Goal: Check status

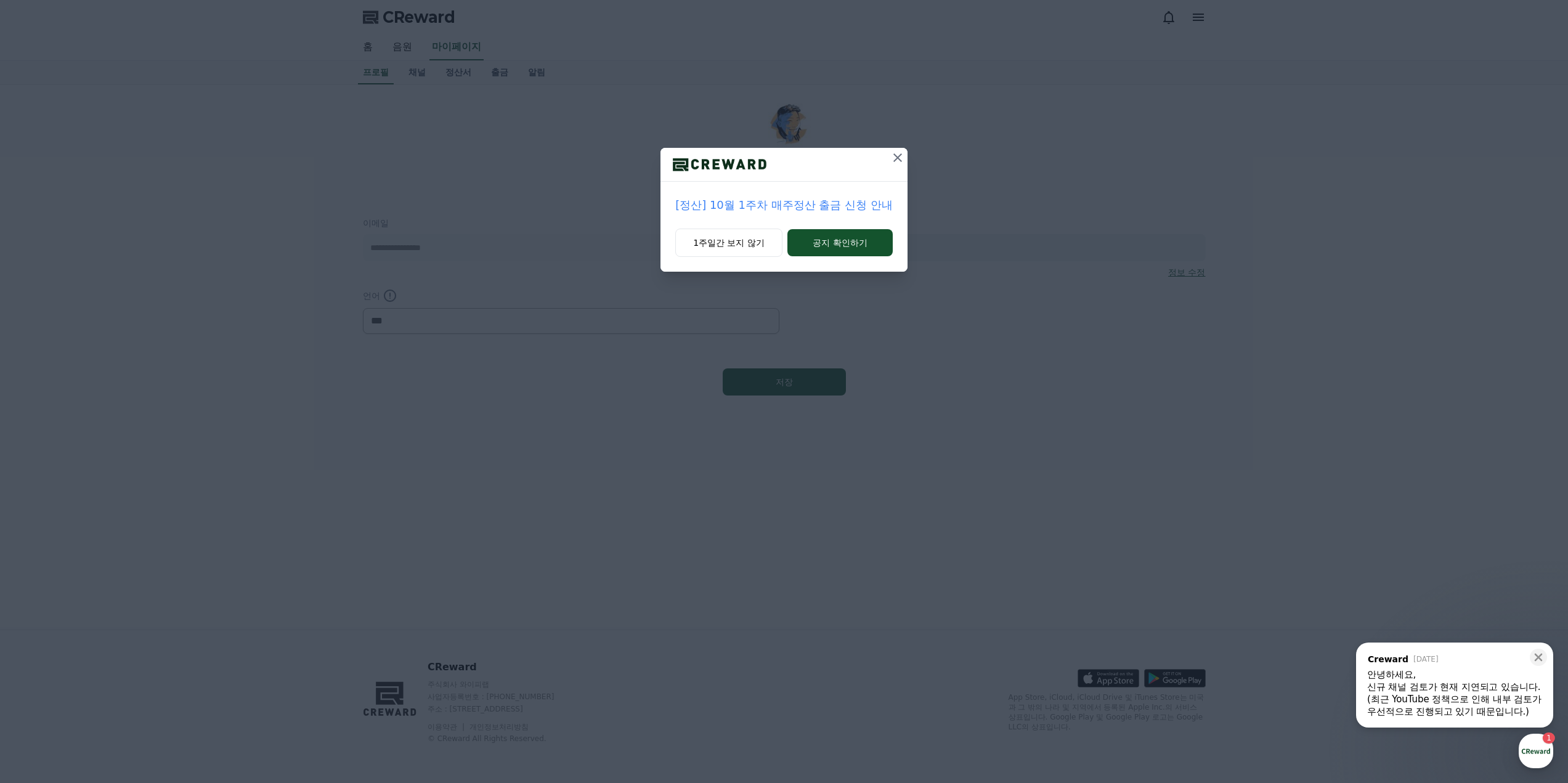
select select "**********"
click at [708, 245] on button "1주일간 보지 않기" at bounding box center [728, 243] width 107 height 28
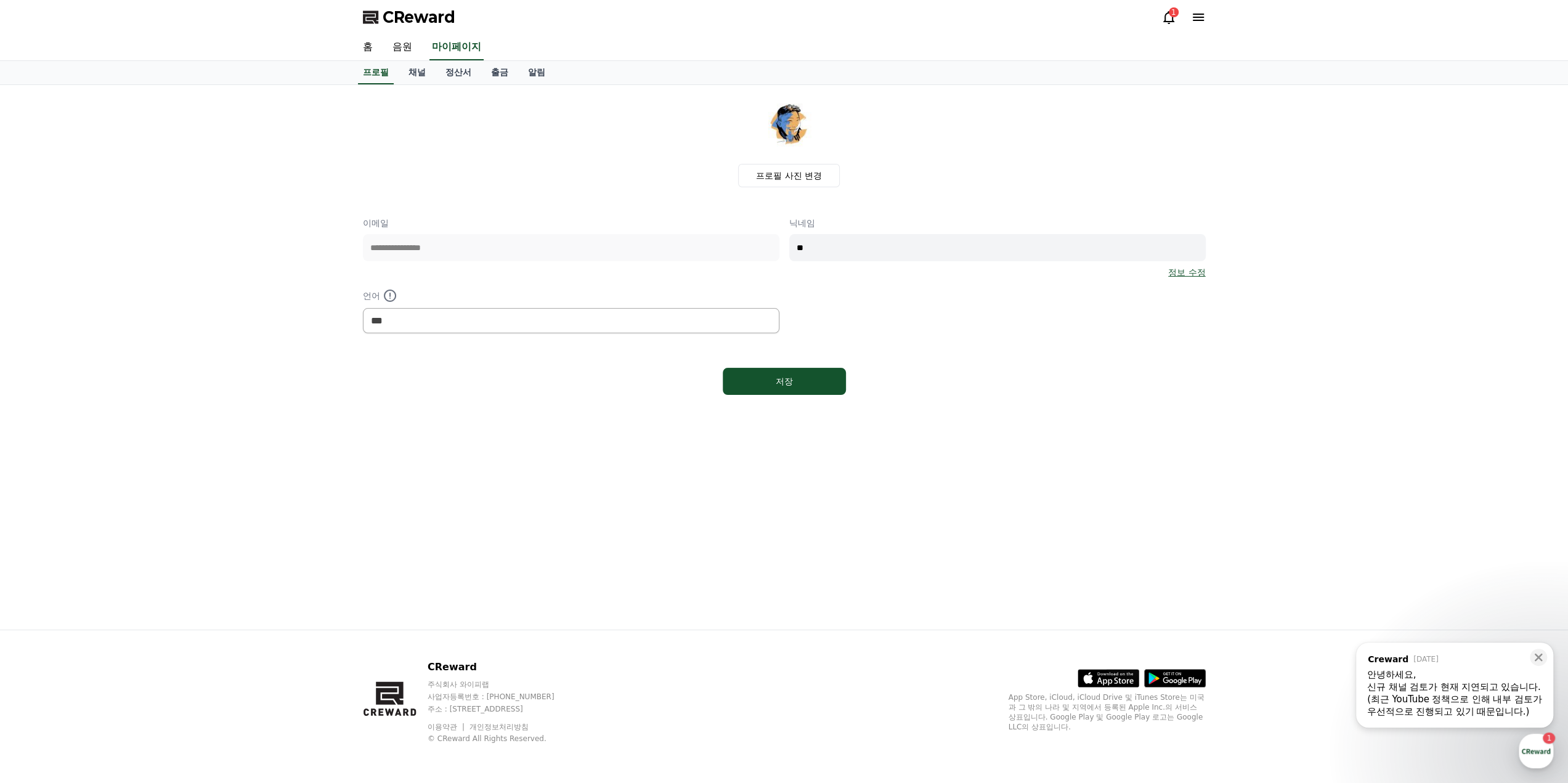
click at [191, 313] on div "**********" at bounding box center [784, 357] width 1568 height 545
click at [785, 245] on div "**********" at bounding box center [784, 275] width 843 height 116
click at [1479, 681] on div "신규 채널 검토가 현재 지연되고 있습니다." at bounding box center [1455, 687] width 175 height 13
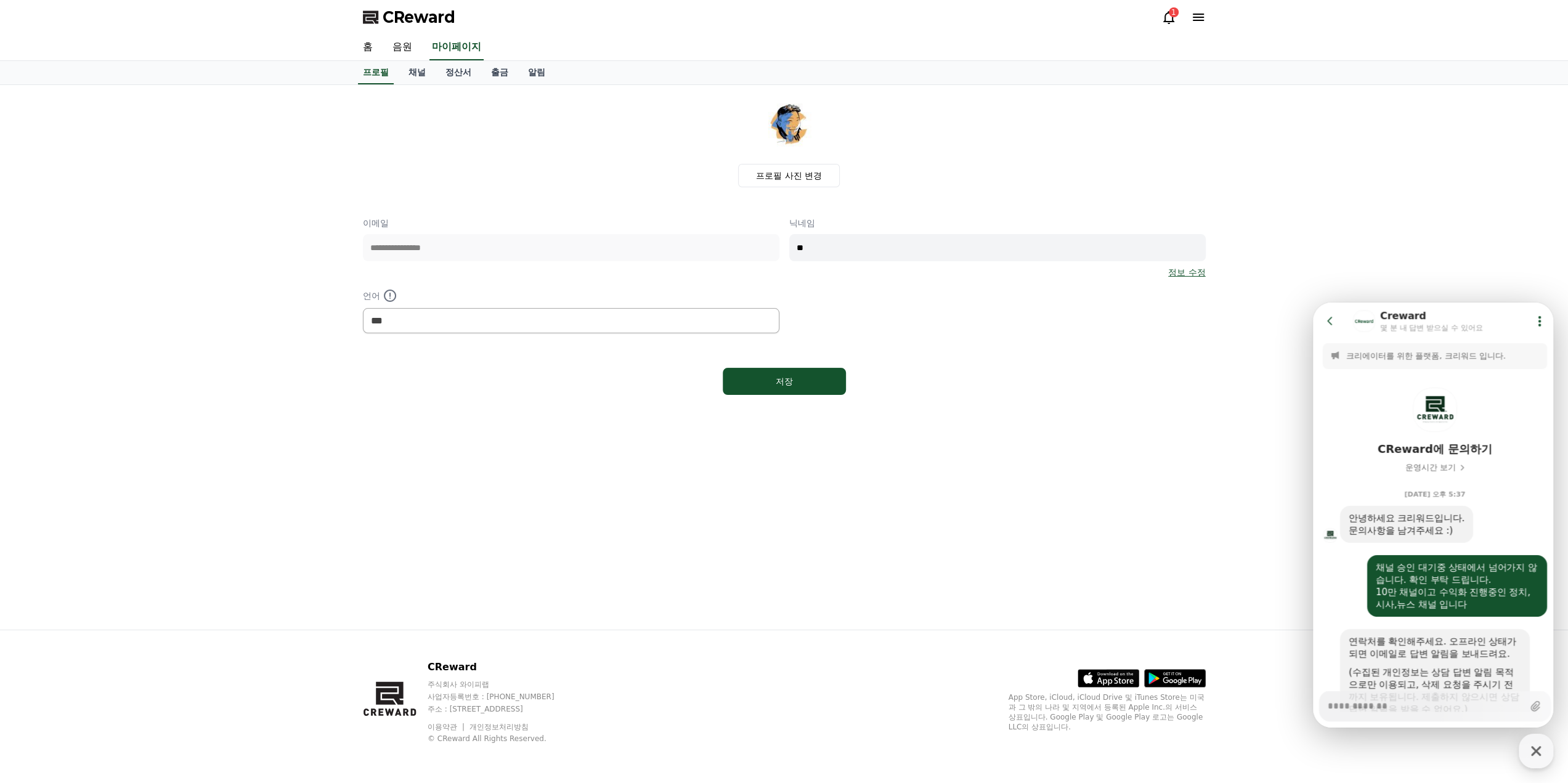
scroll to position [427, 0]
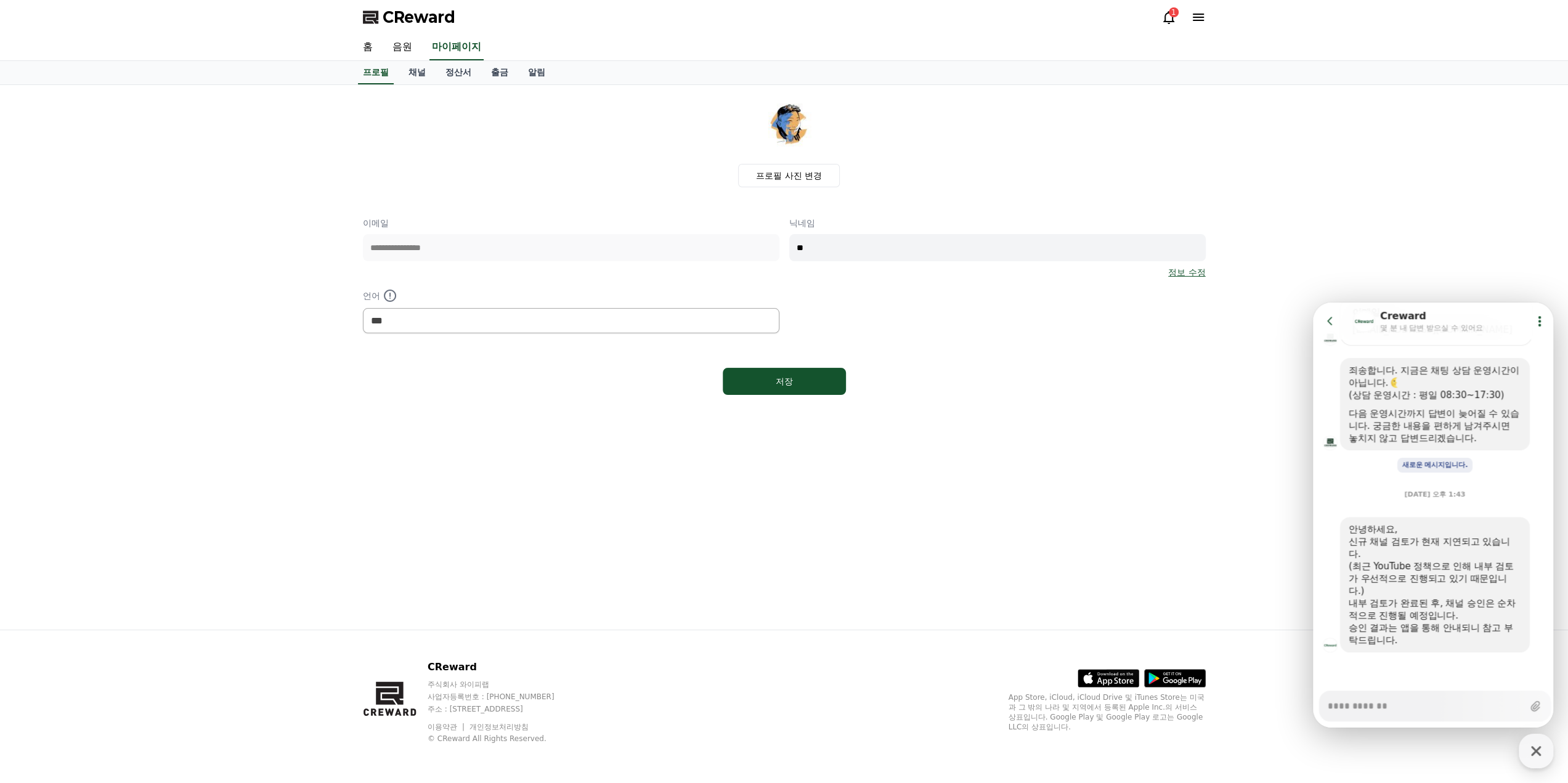
type textarea "*"
click at [1166, 24] on icon at bounding box center [1168, 17] width 15 height 15
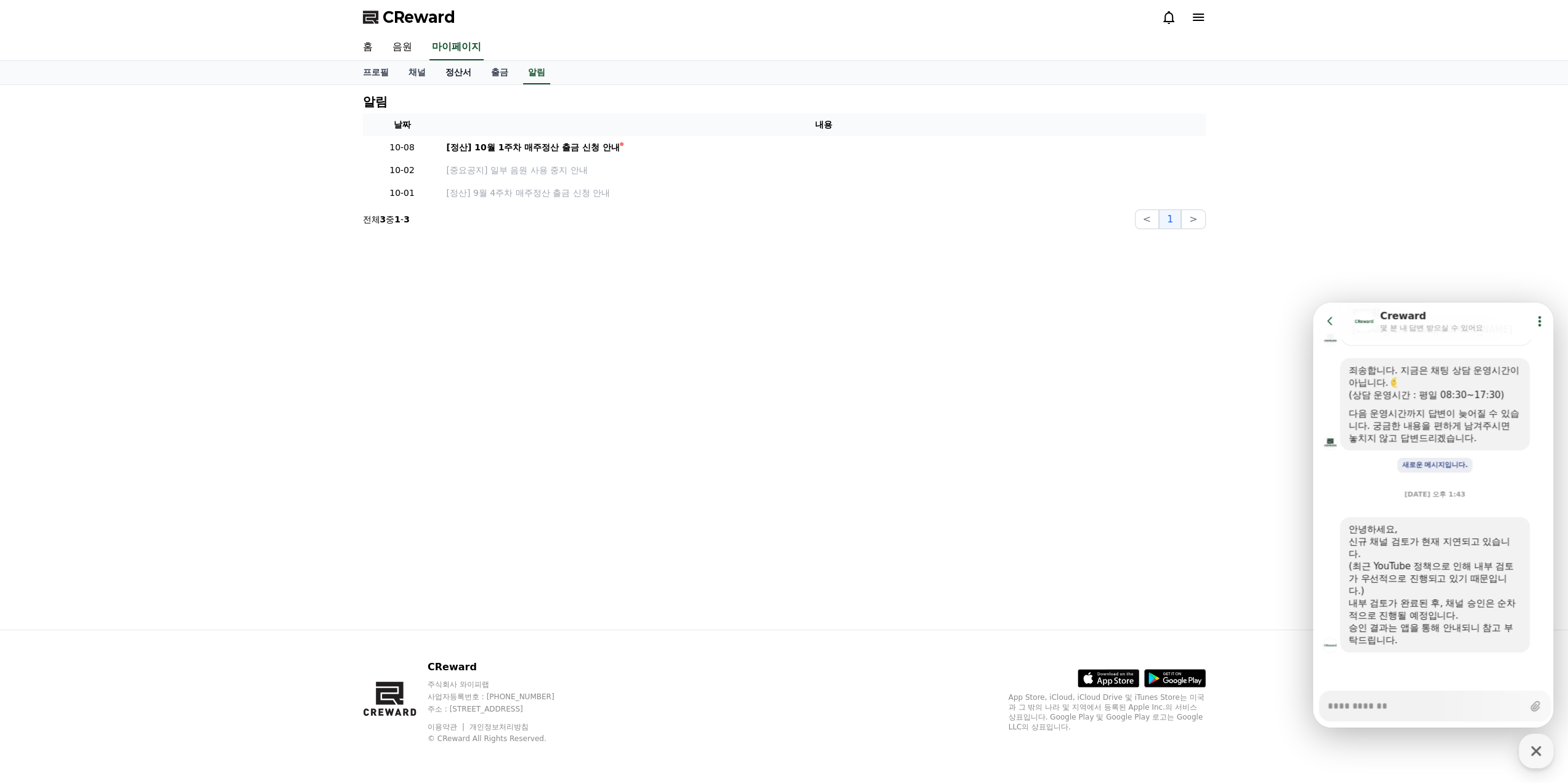
click at [456, 78] on link "정산서" at bounding box center [459, 73] width 45 height 23
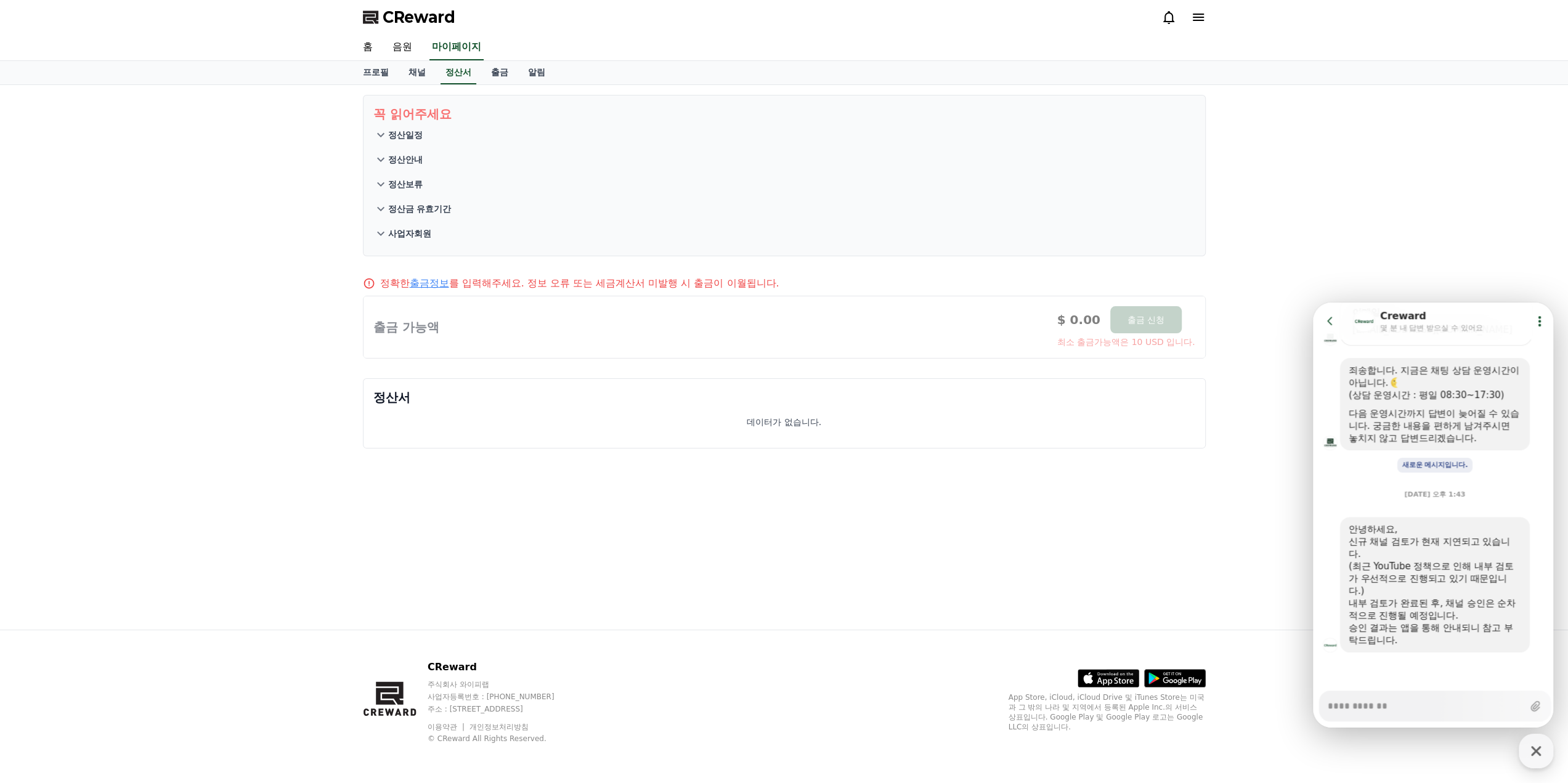
click at [1198, 20] on icon at bounding box center [1198, 16] width 11 height 7
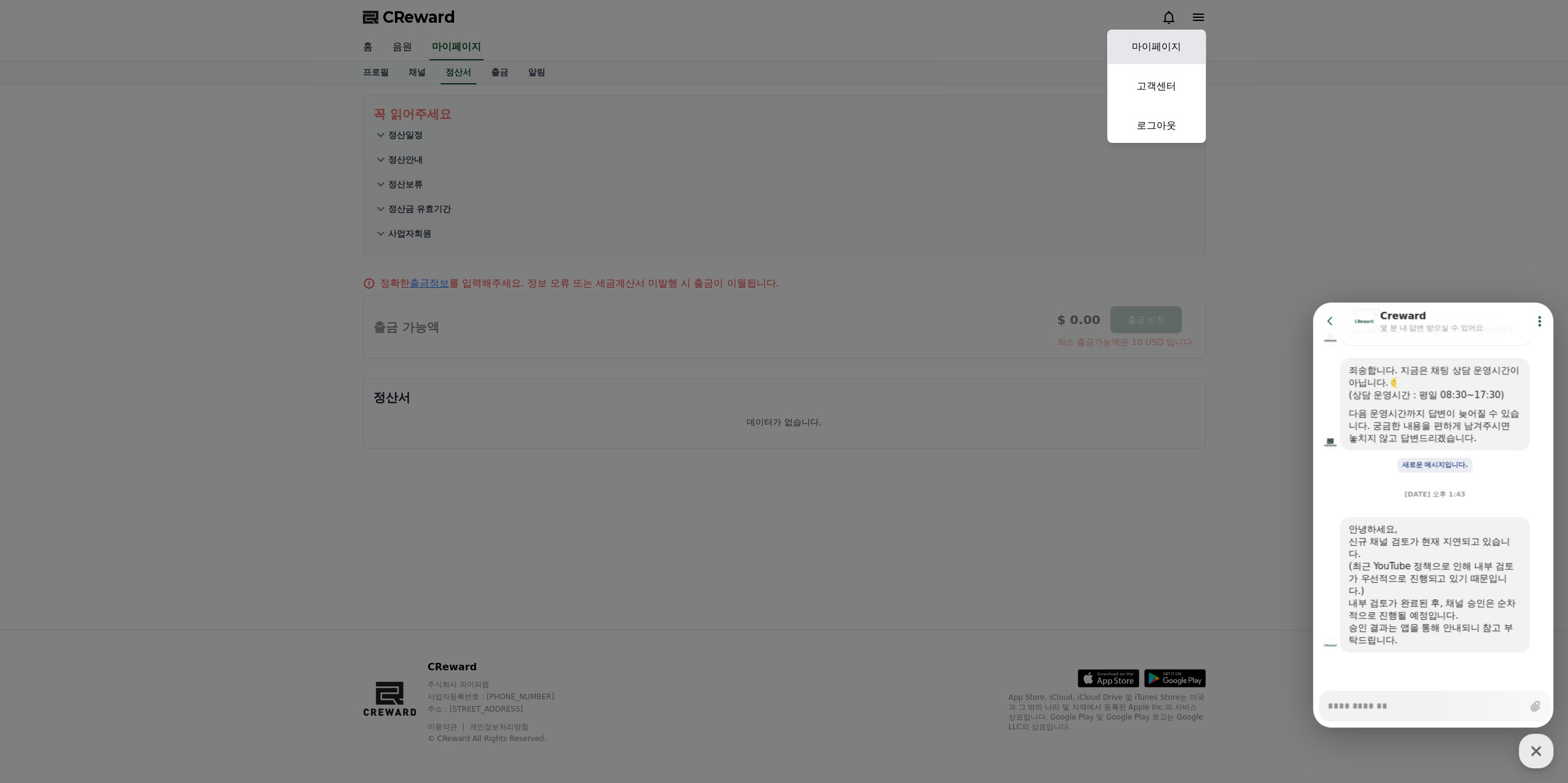
click at [1159, 46] on link "마이페이지" at bounding box center [1156, 47] width 98 height 34
select select "**********"
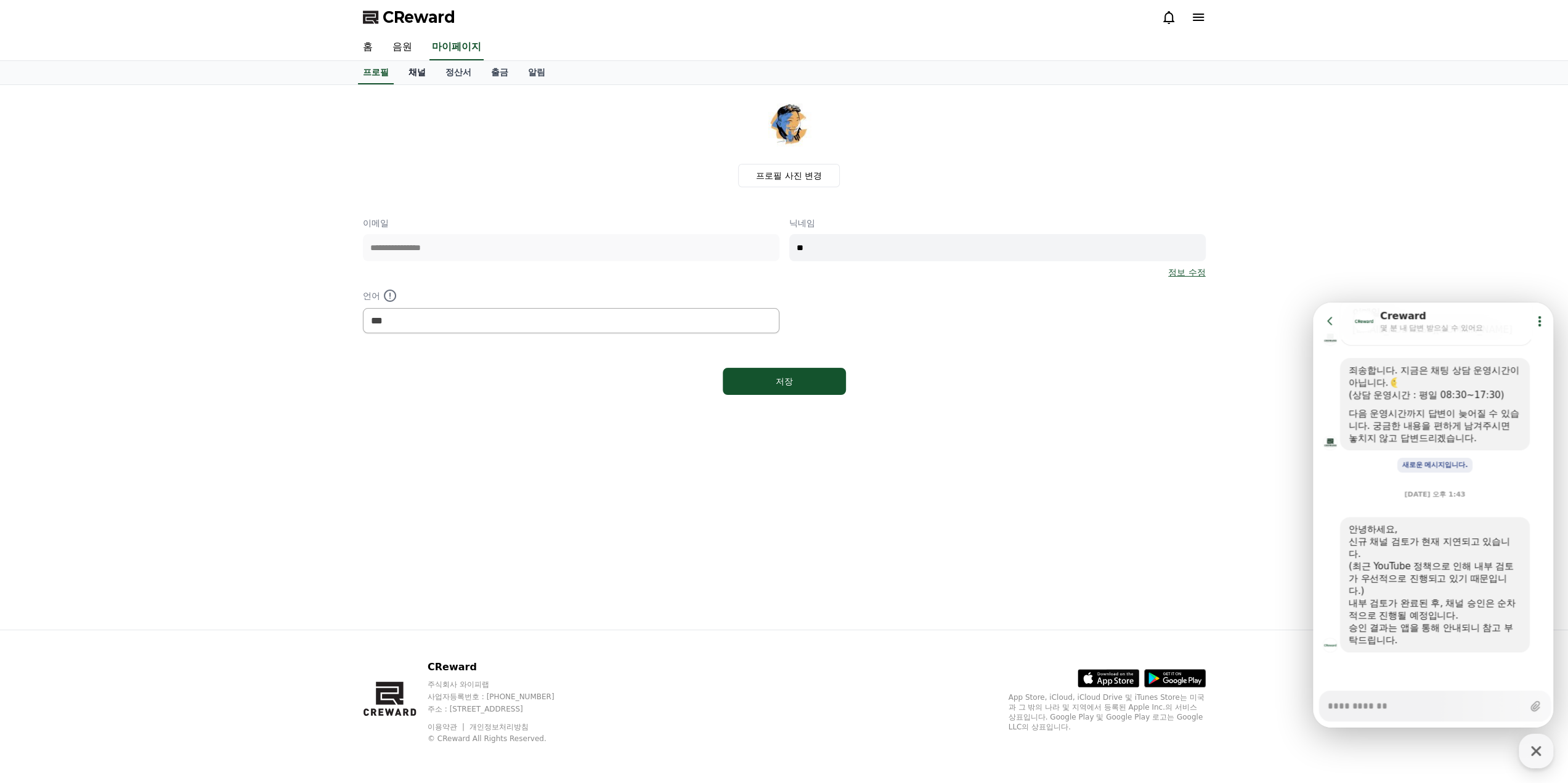
click at [419, 78] on link "채널" at bounding box center [416, 73] width 37 height 23
click at [450, 76] on link "정산서" at bounding box center [459, 73] width 45 height 23
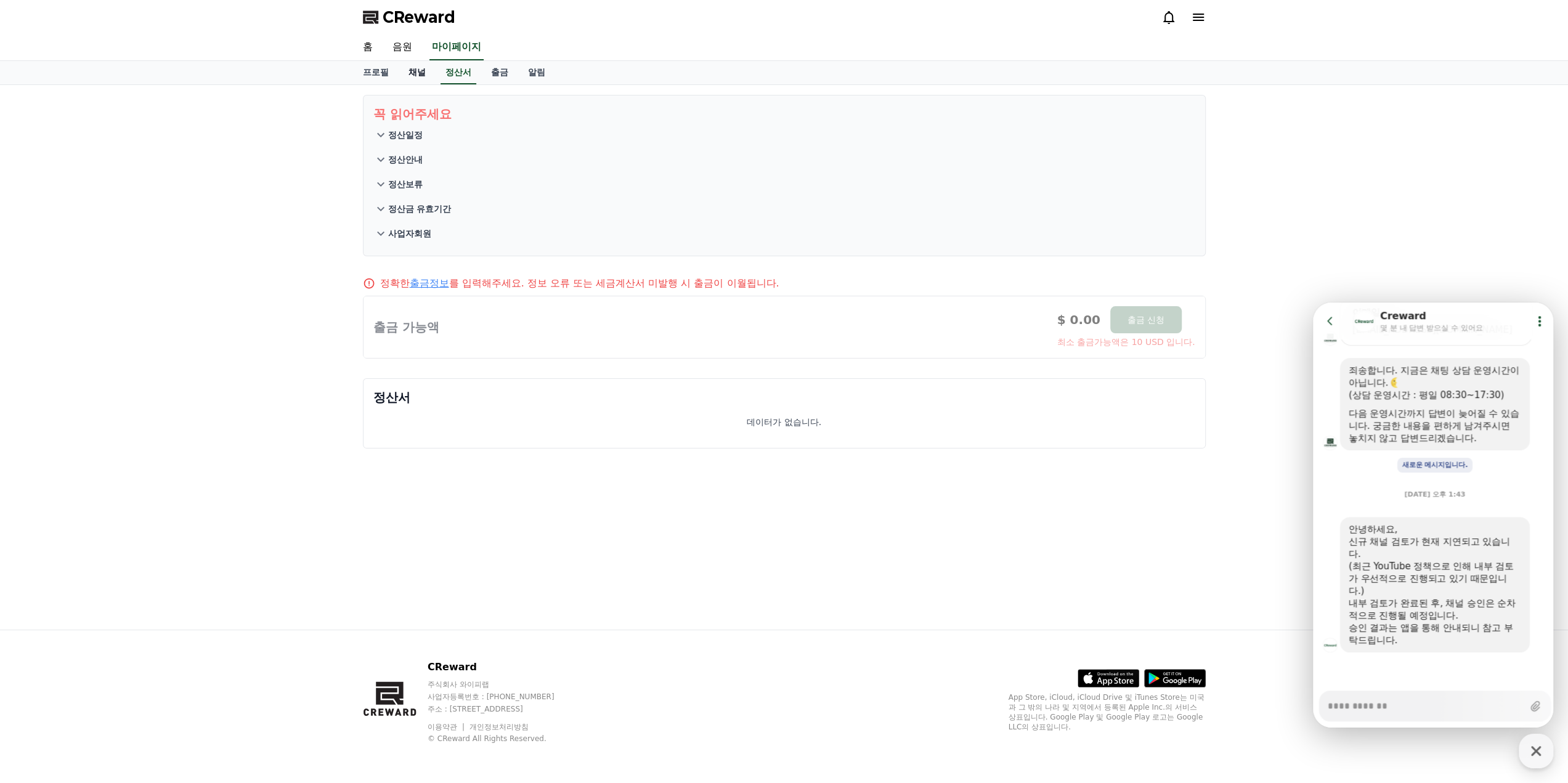
click at [420, 72] on link "채널" at bounding box center [416, 73] width 37 height 23
click at [420, 72] on link "채널" at bounding box center [417, 73] width 27 height 23
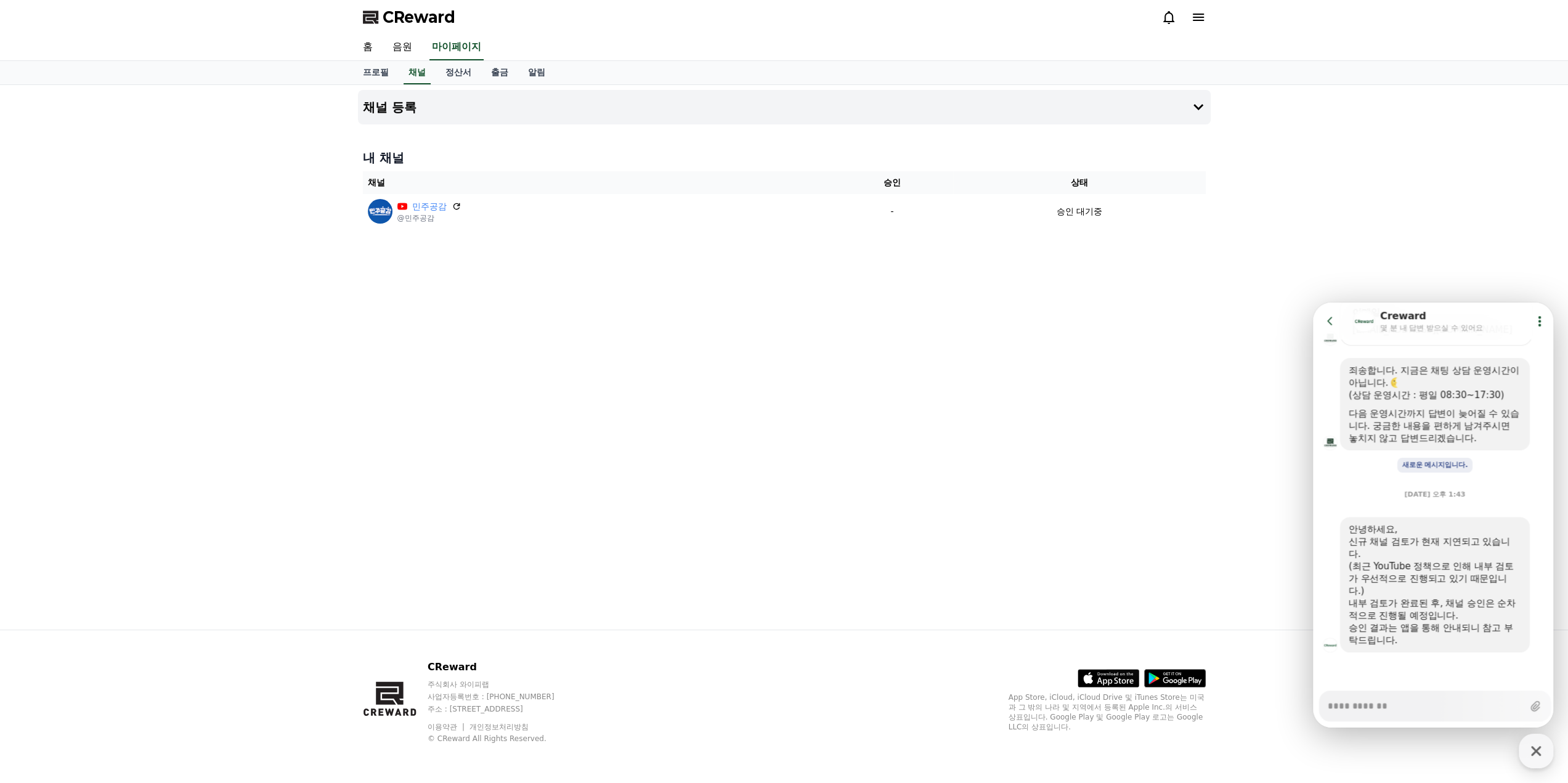
click at [246, 290] on div "채널 등록 내 채널 채널 승인 상태 민주공감 @민주공감 - 승인 대기중" at bounding box center [784, 357] width 1568 height 545
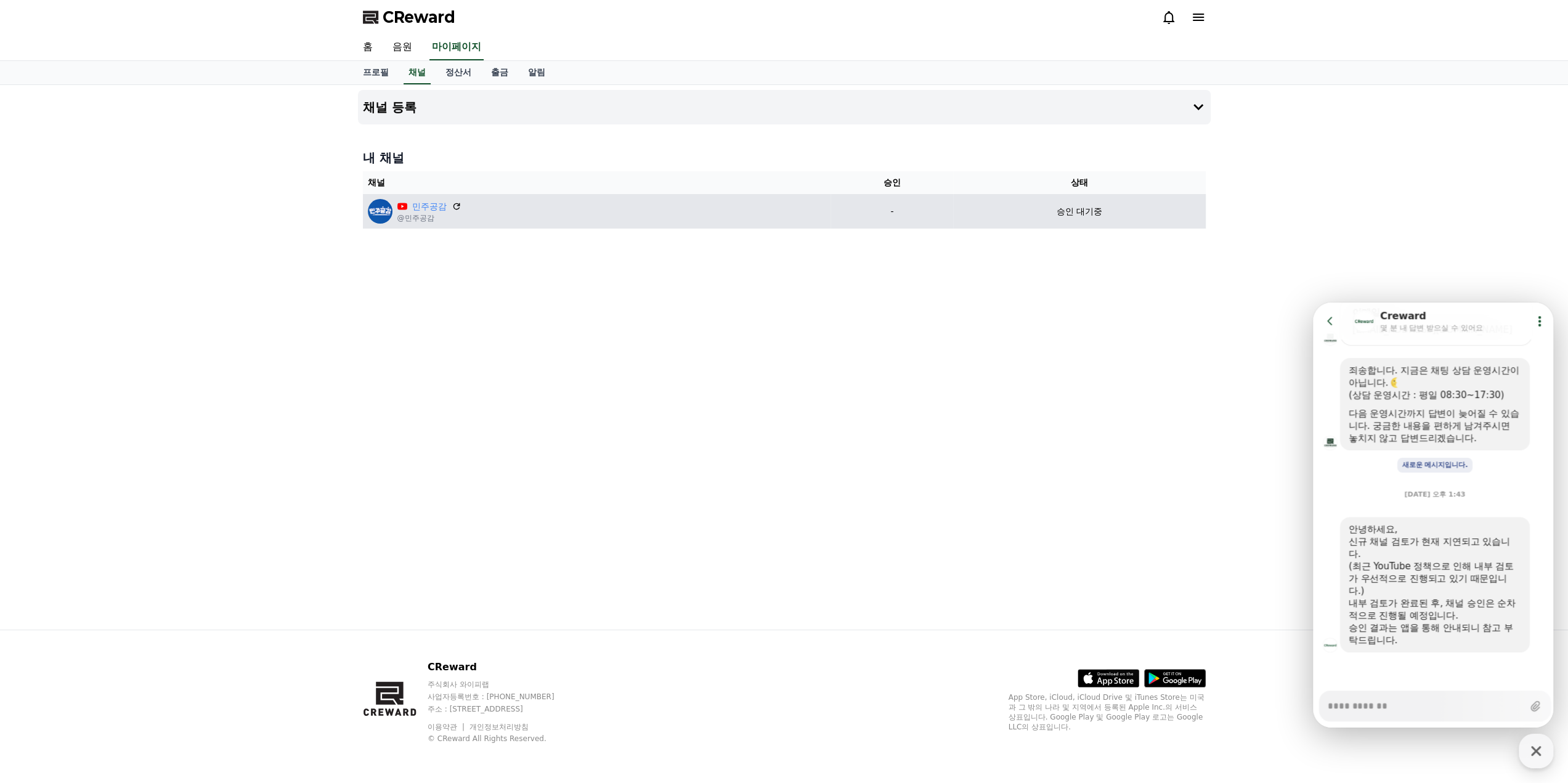
click at [1077, 210] on p "승인 대기중" at bounding box center [1079, 212] width 45 height 13
click at [1121, 216] on div "승인 대기중" at bounding box center [1079, 212] width 242 height 13
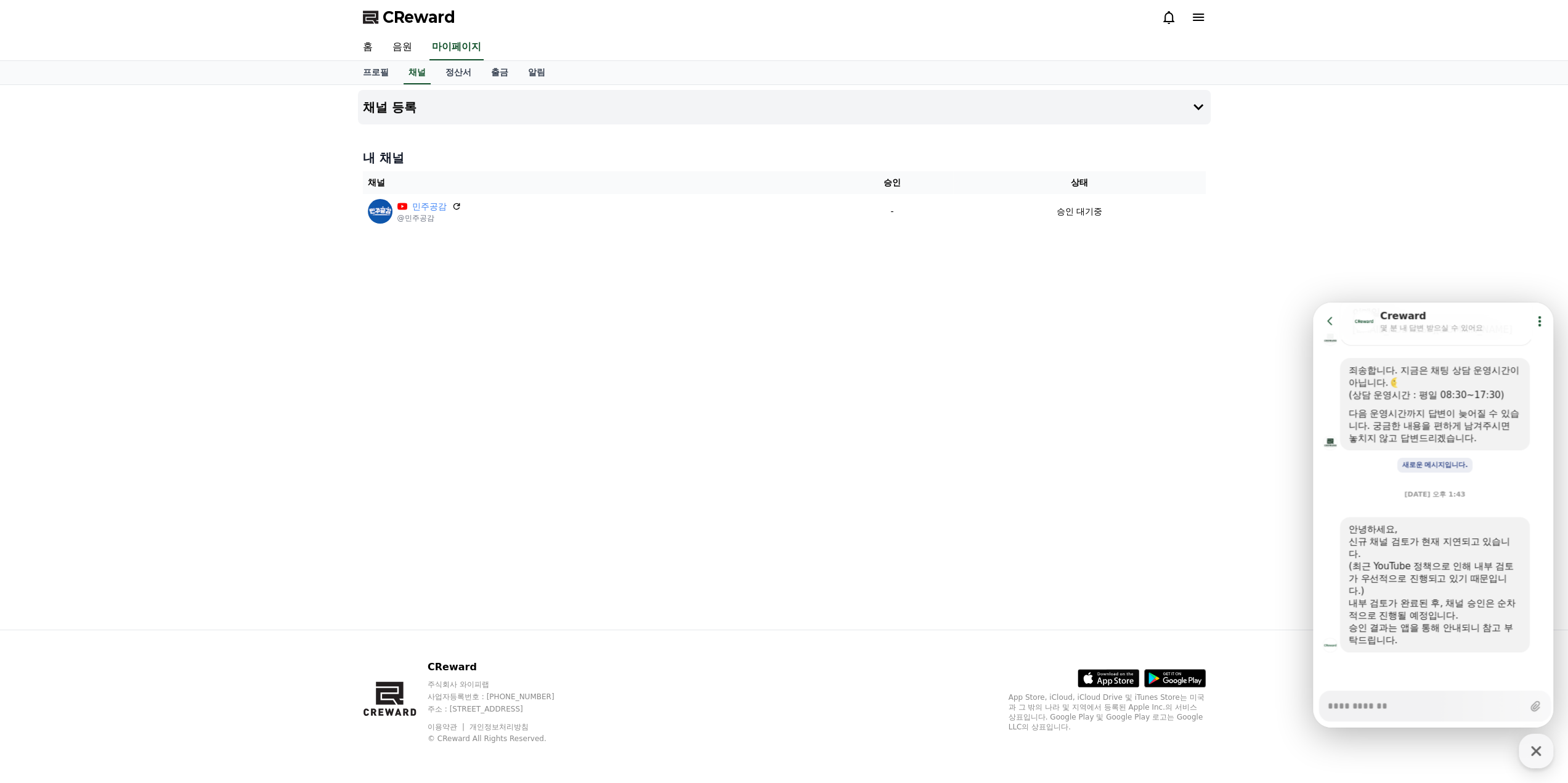
click at [927, 349] on div "채널 등록 내 채널 채널 승인 상태 민주공감 @민주공감 - 승인 대기중" at bounding box center [784, 357] width 863 height 545
click at [1086, 238] on div "채널 등록 내 채널 채널 승인 상태 민주공감 @민주공감 - 승인 대기중" at bounding box center [784, 357] width 863 height 545
drag, startPoint x: 2859, startPoint y: 1062, endPoint x: 1506, endPoint y: 692, distance: 1402.7
click at [1535, 756] on icon "button" at bounding box center [1536, 751] width 22 height 22
type textarea "*"
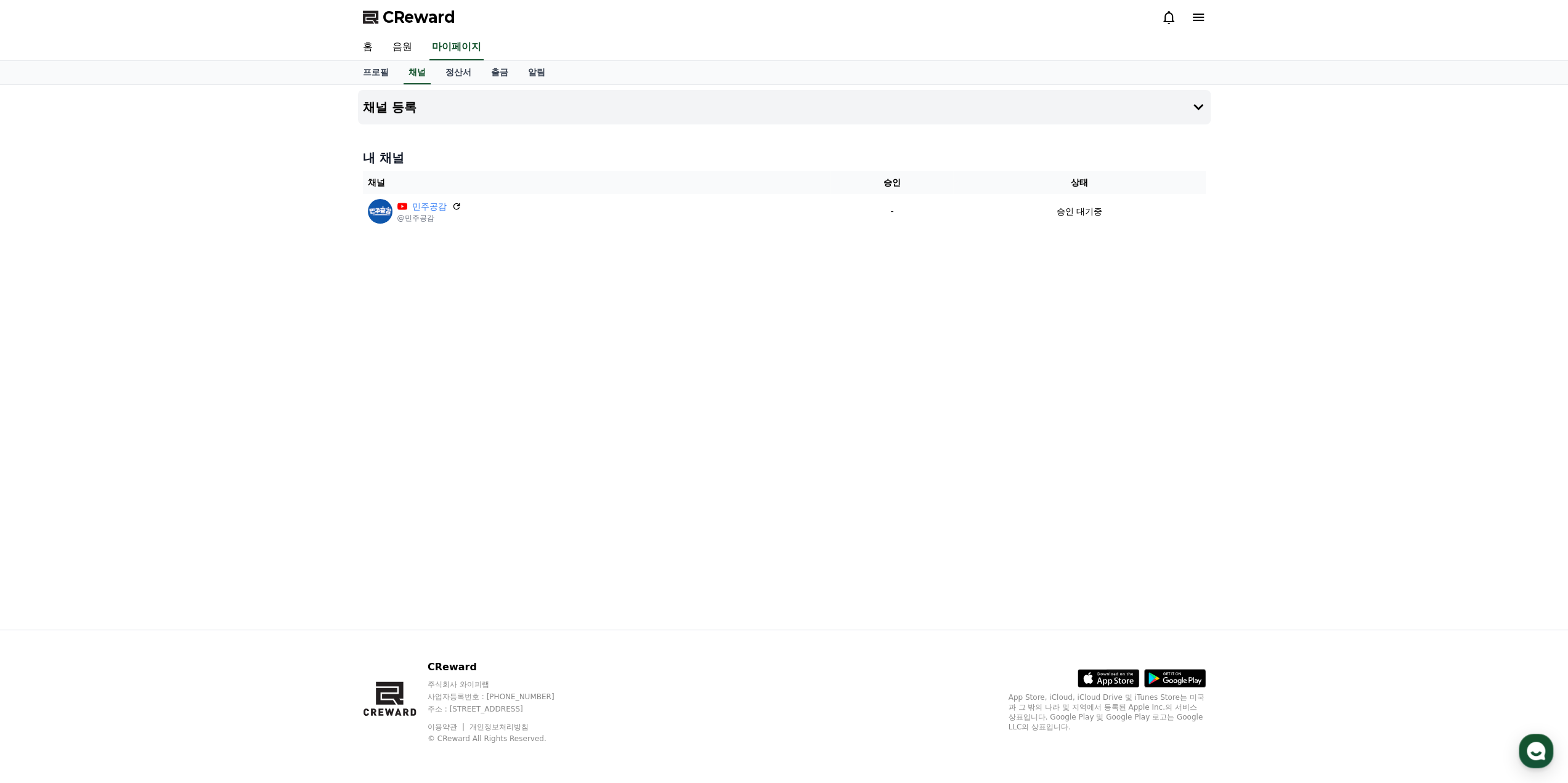
click at [663, 456] on div "채널 등록 내 채널 채널 승인 상태 민주공감 @민주공감 - 승인 대기중" at bounding box center [784, 357] width 863 height 545
click at [702, 581] on div "채널 등록 내 채널 채널 승인 상태 민주공감 @민주공감 - 승인 대기중" at bounding box center [784, 357] width 863 height 545
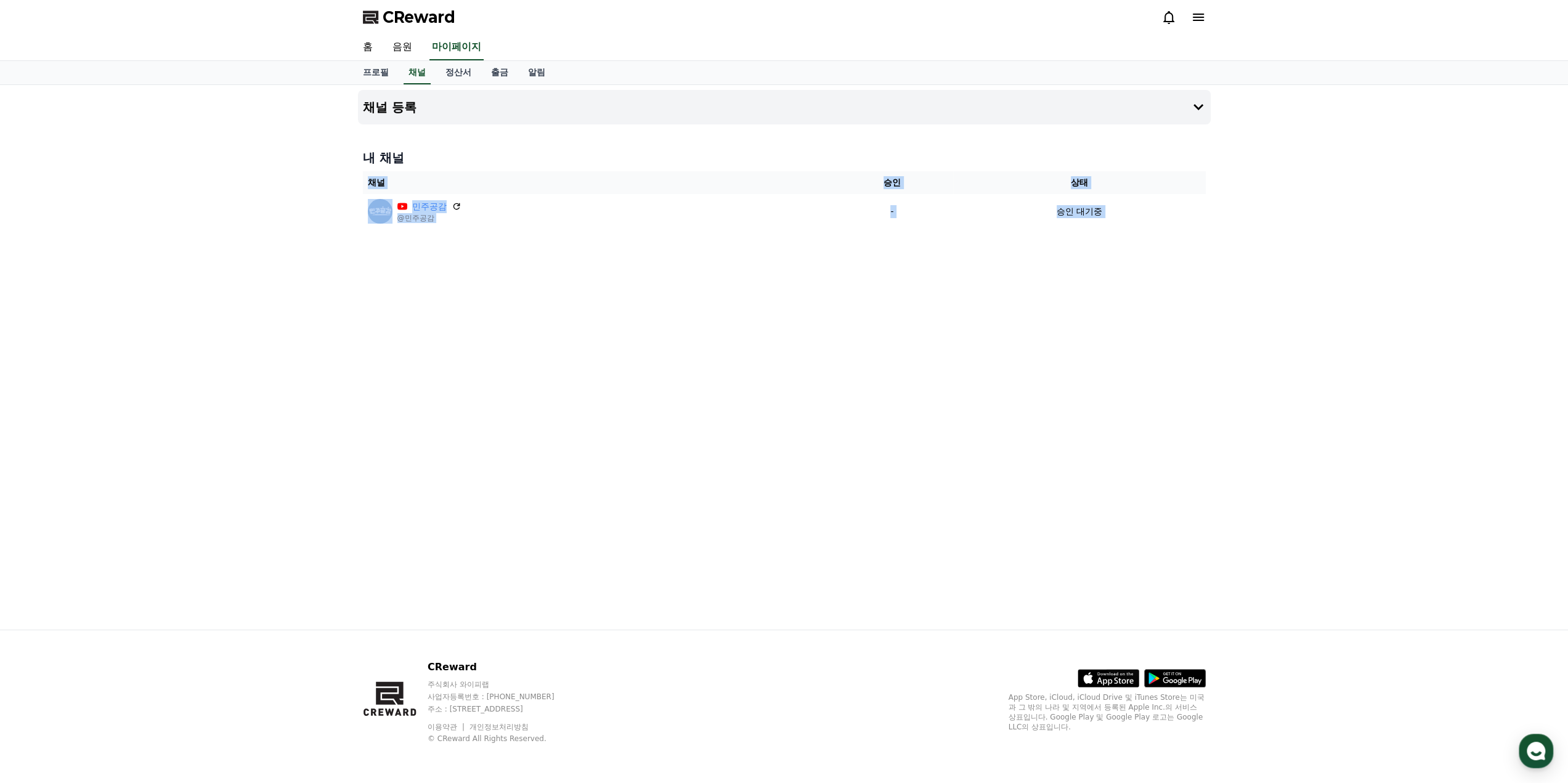
click at [696, 528] on div "채널 등록 내 채널 채널 승인 상태 민주공감 @민주공감 - 승인 대기중" at bounding box center [784, 357] width 863 height 545
click at [401, 48] on link "음원" at bounding box center [402, 47] width 39 height 26
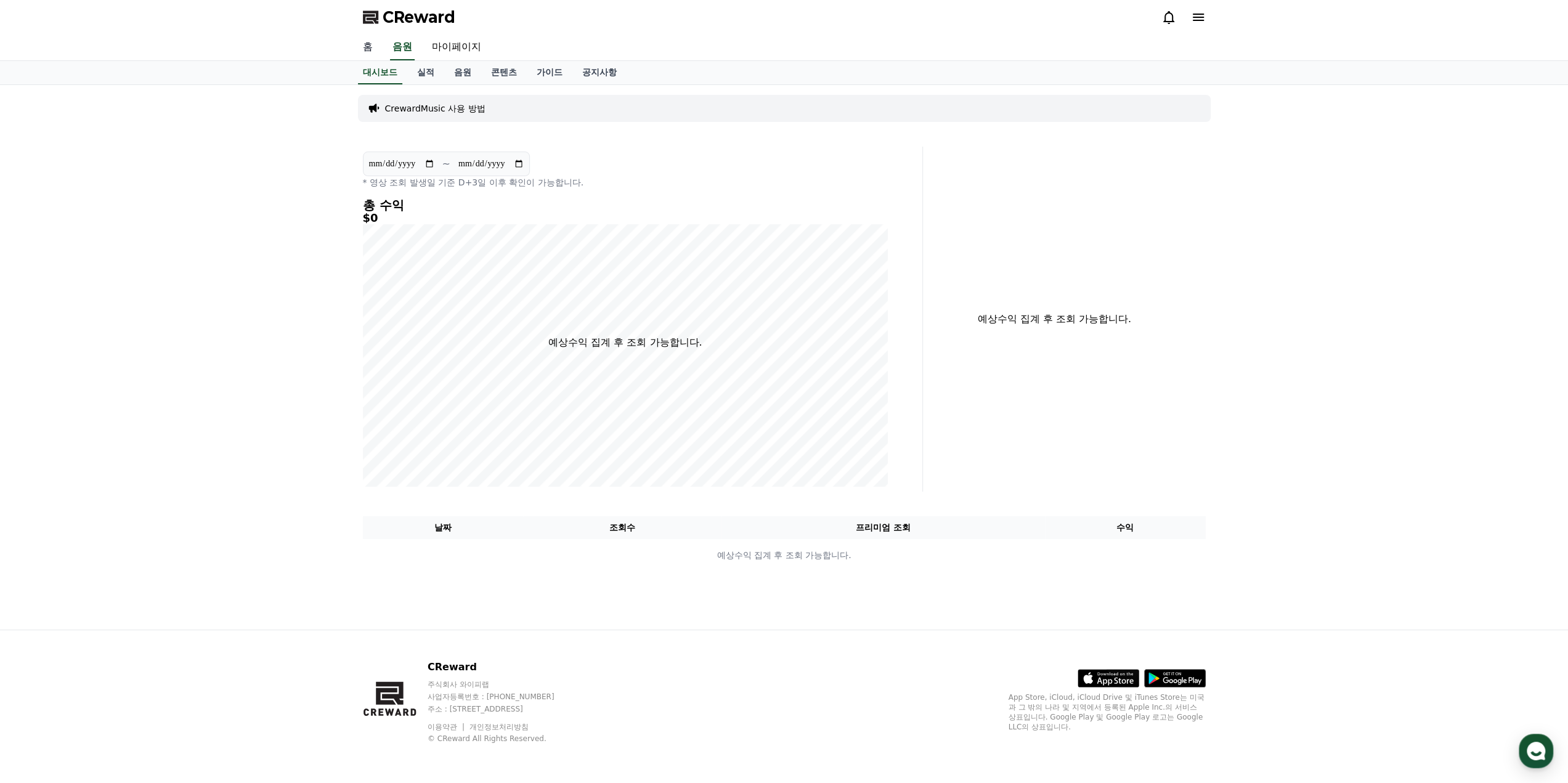
click at [367, 45] on link "홈" at bounding box center [368, 47] width 30 height 26
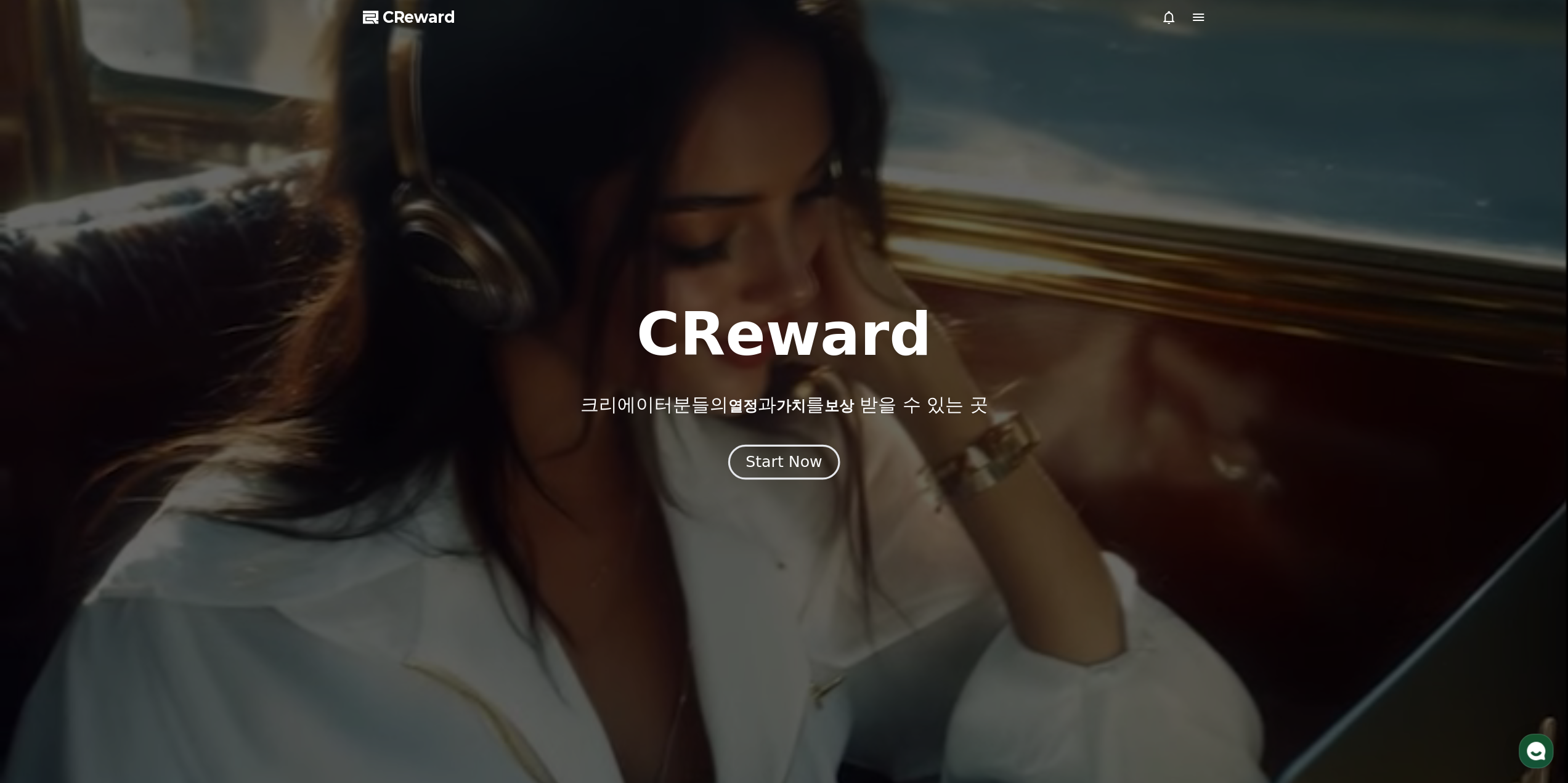
click at [788, 462] on div "Start Now" at bounding box center [784, 462] width 77 height 21
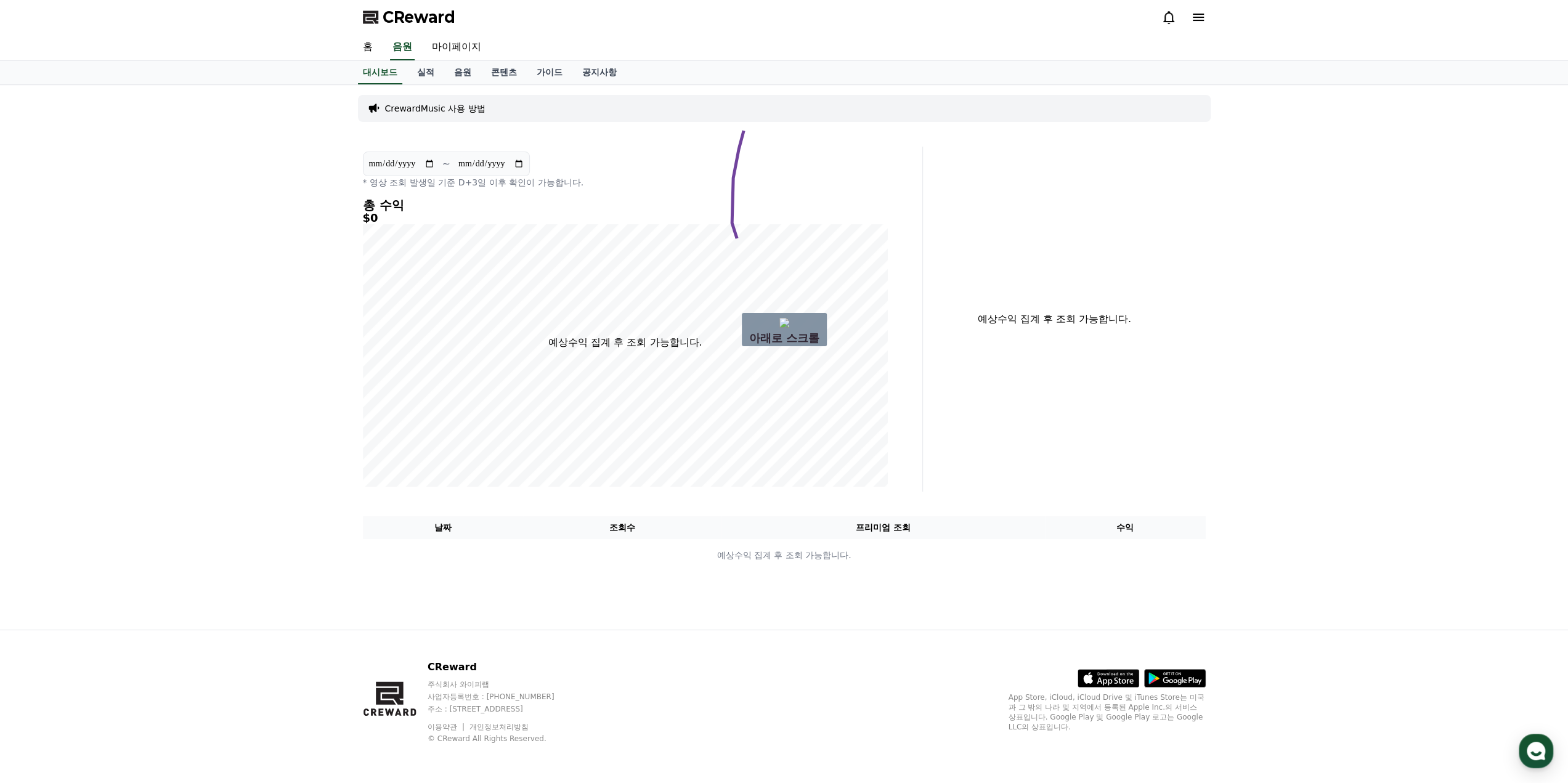
drag, startPoint x: 744, startPoint y: 130, endPoint x: 911, endPoint y: 264, distance: 214.1
